Goal: Navigation & Orientation: Find specific page/section

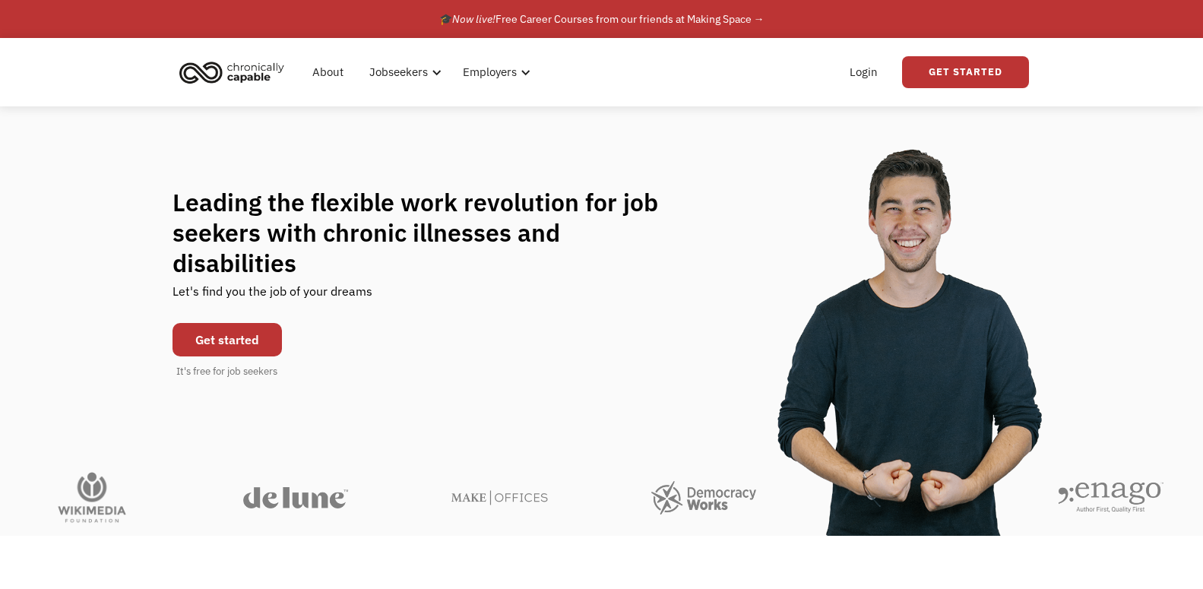
click at [676, 157] on div "Leading the flexible work revolution for job seekers with chronic illnesses and…" at bounding box center [601, 282] width 1203 height 353
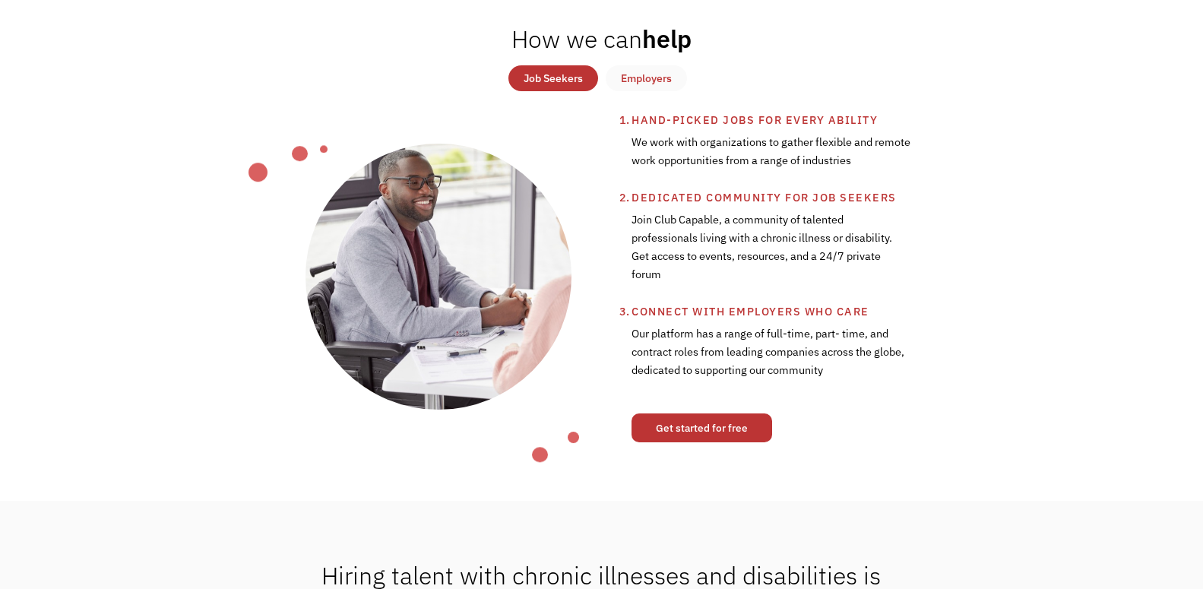
scroll to position [531, 0]
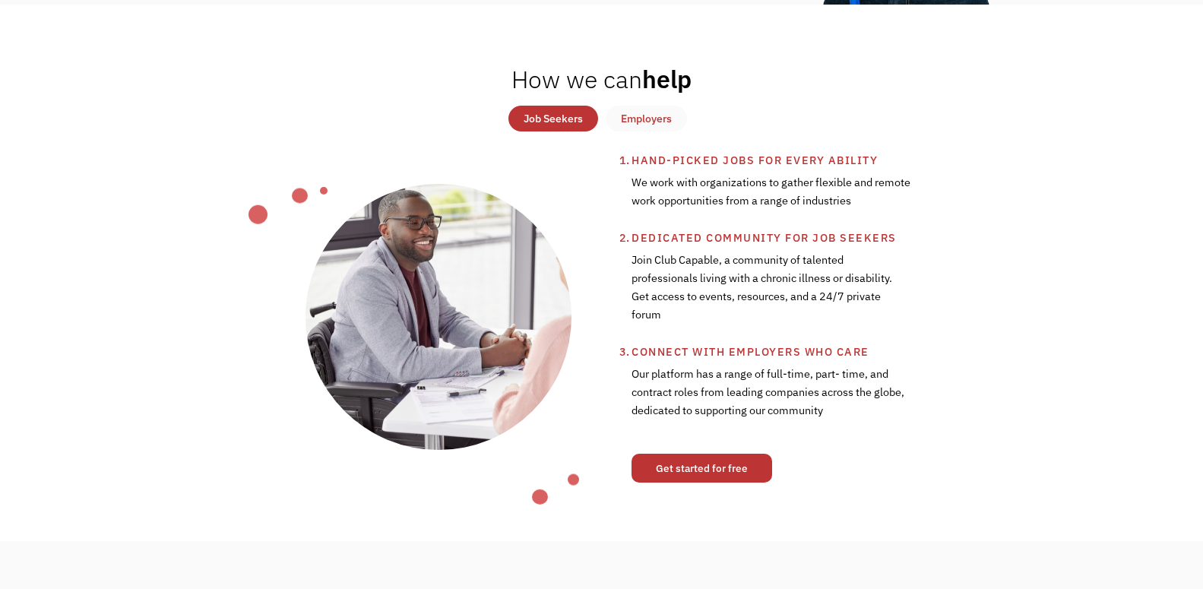
click at [739, 471] on link "Get started for free" at bounding box center [702, 468] width 141 height 29
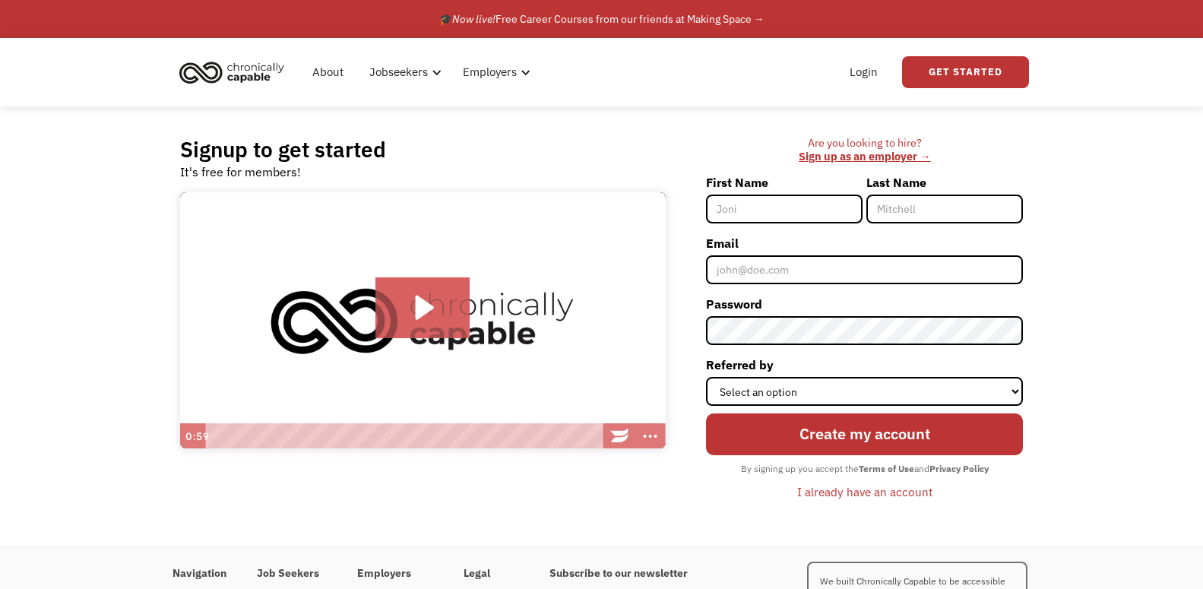
select select "Search Engine"
click option "Search Engine" at bounding box center [0, 0] width 0 height 0
click at [1049, 259] on div "Signup to get started It's free for members! Click for sound @keyframes VOLUME_…" at bounding box center [601, 325] width 1203 height 439
click at [261, 78] on img "home" at bounding box center [232, 71] width 114 height 33
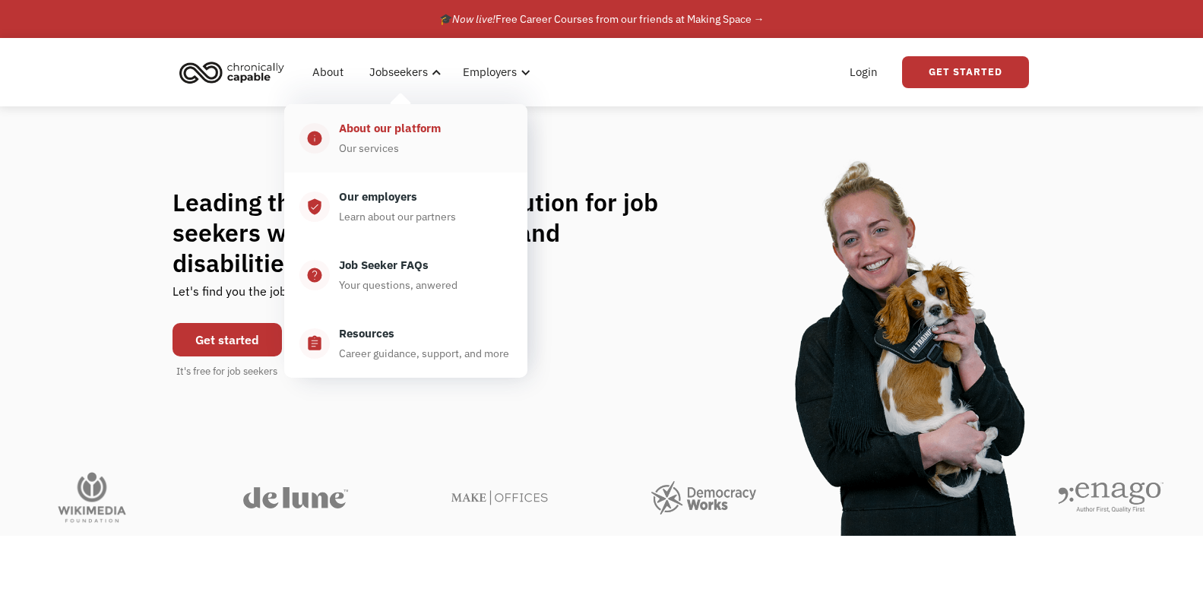
click at [414, 136] on div "About our platform" at bounding box center [390, 128] width 102 height 18
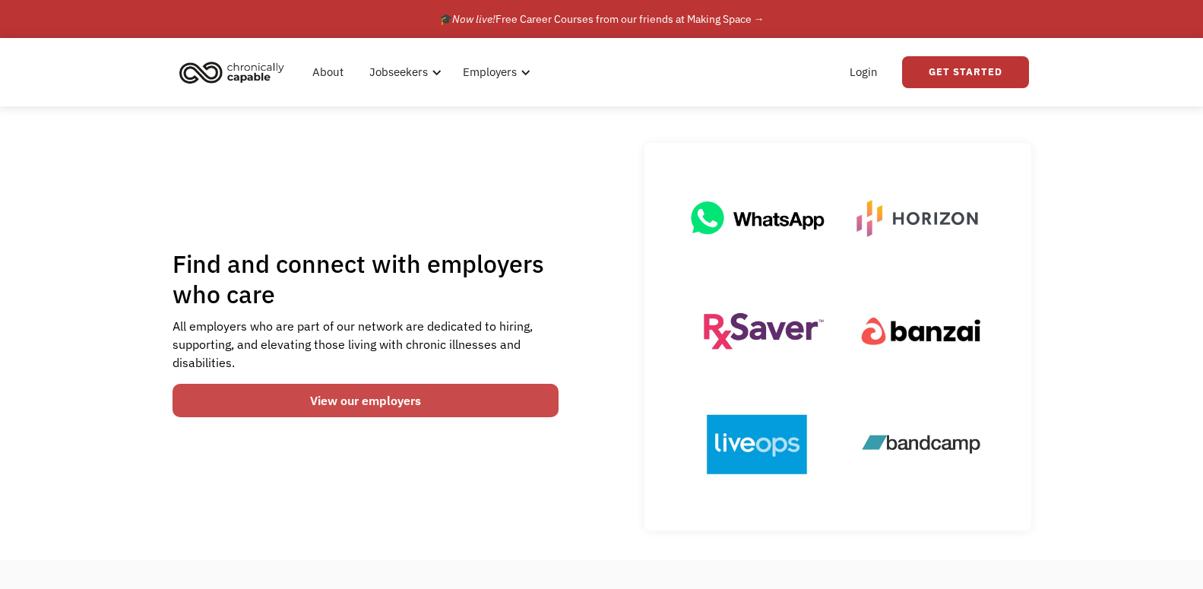
click at [382, 408] on link "View our employers" at bounding box center [366, 400] width 387 height 33
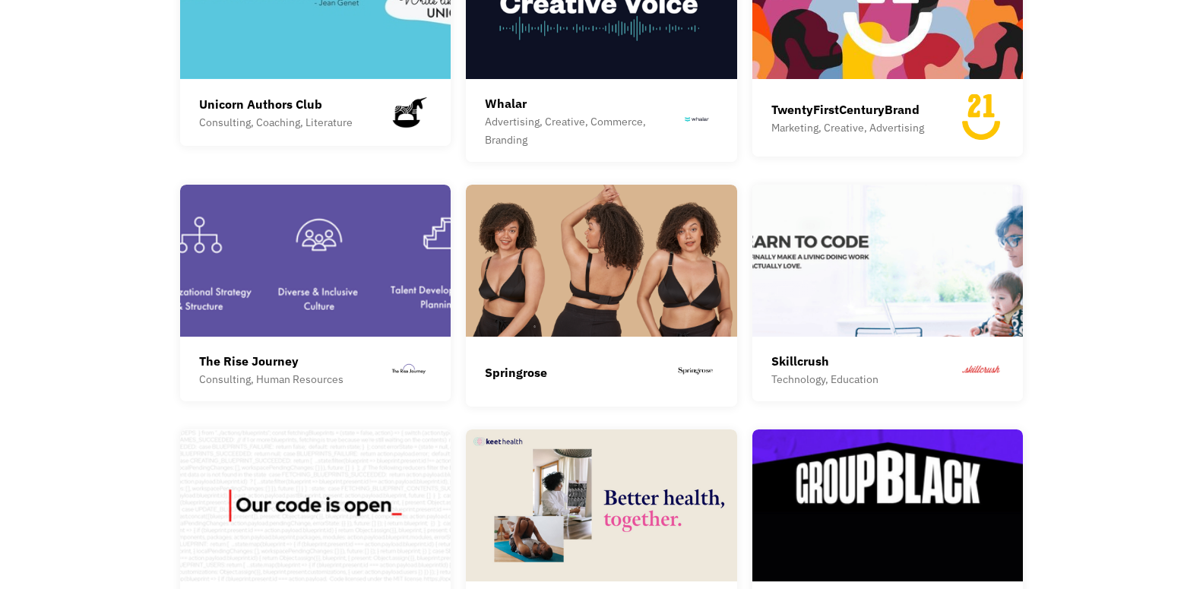
scroll to position [2737, 0]
